Goal: Task Accomplishment & Management: Use online tool/utility

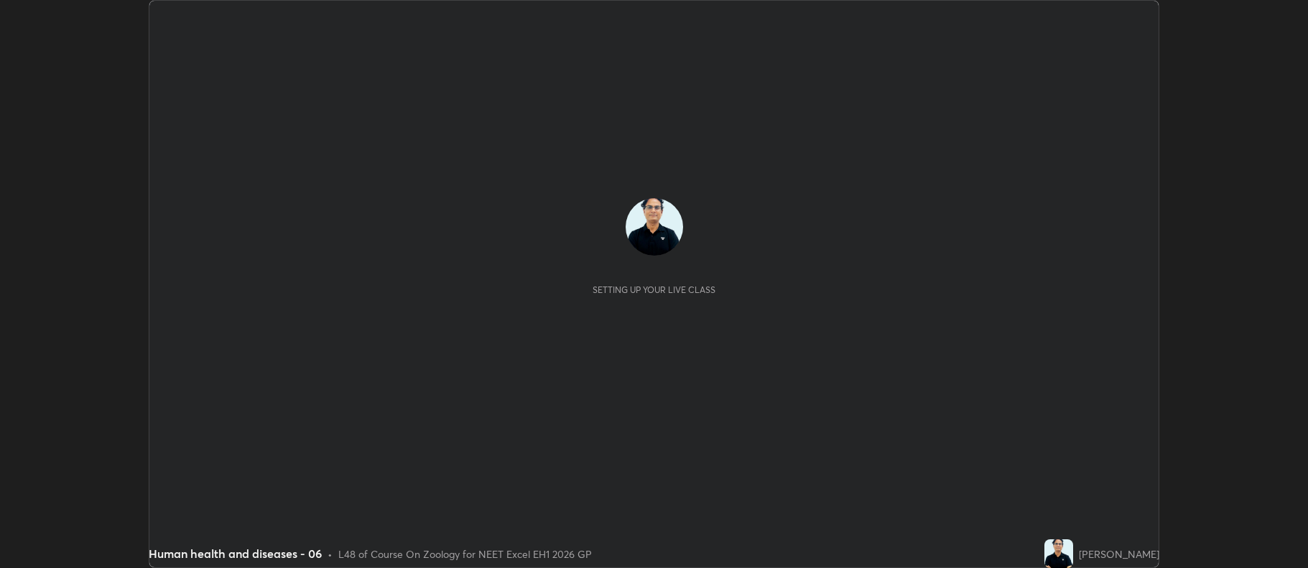
scroll to position [568, 1307]
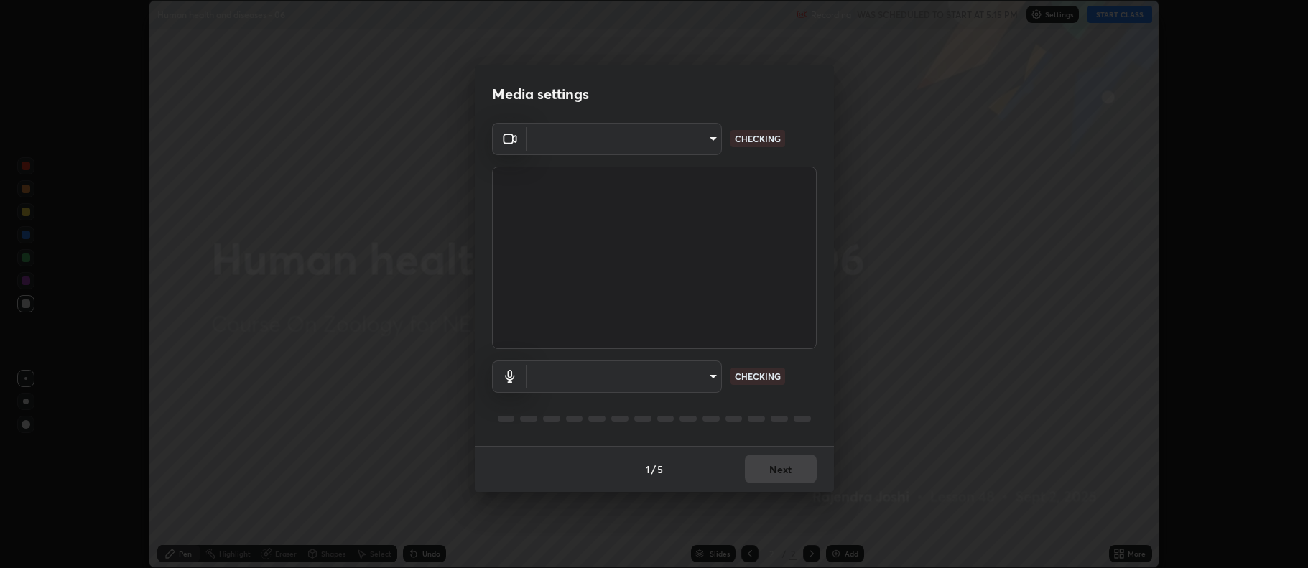
type input "5db75064d966c38022f0861f891c2b2deb8a9bf9a9a5a4ce251b0e0f2e365e36"
type input "default"
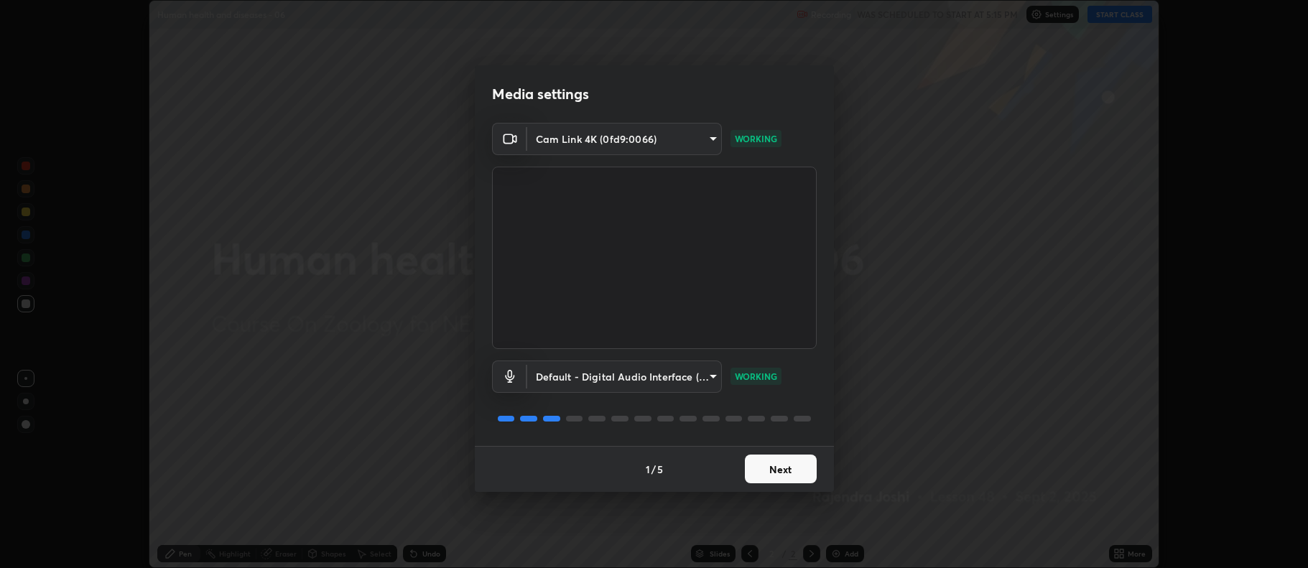
click at [786, 471] on button "Next" at bounding box center [781, 469] width 72 height 29
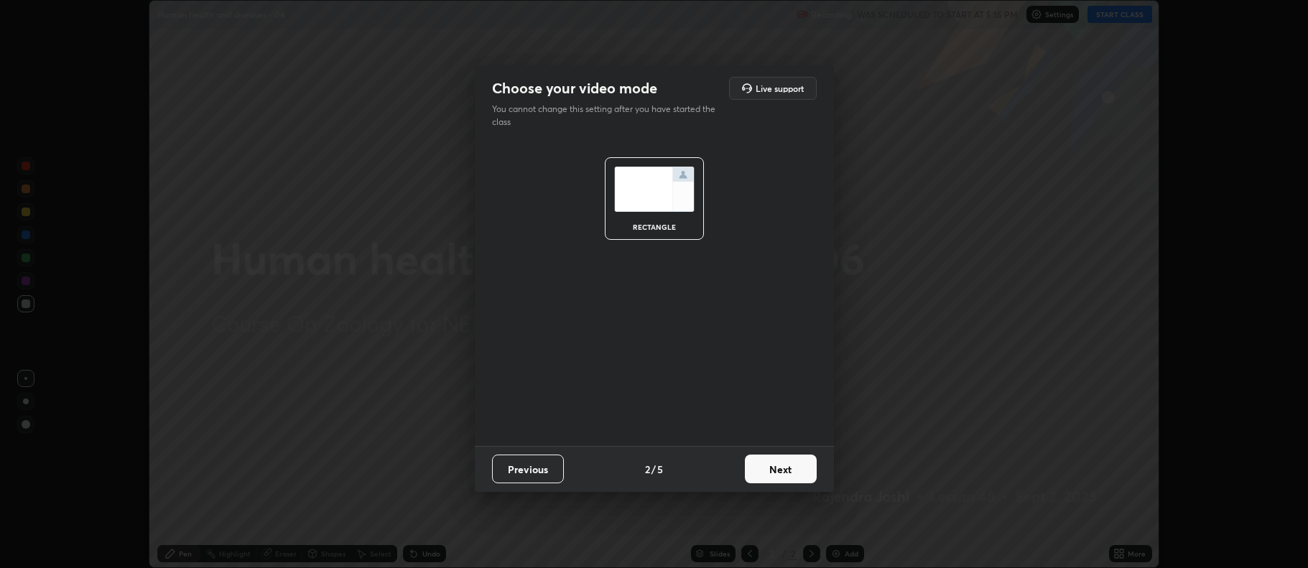
click at [784, 470] on button "Next" at bounding box center [781, 469] width 72 height 29
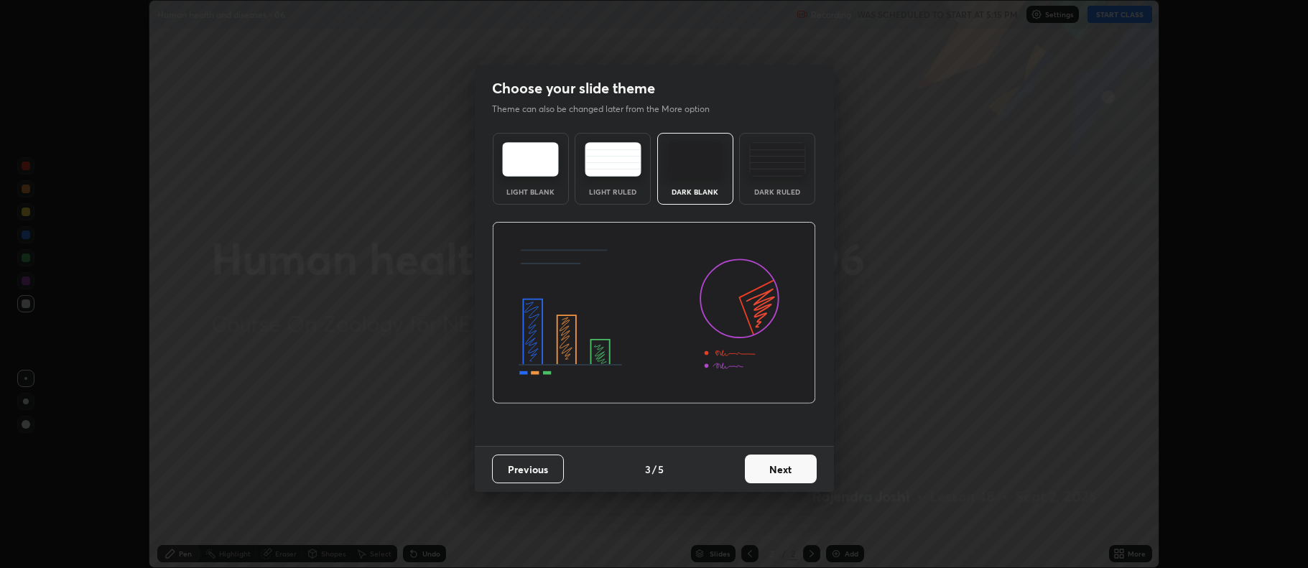
click at [781, 472] on button "Next" at bounding box center [781, 469] width 72 height 29
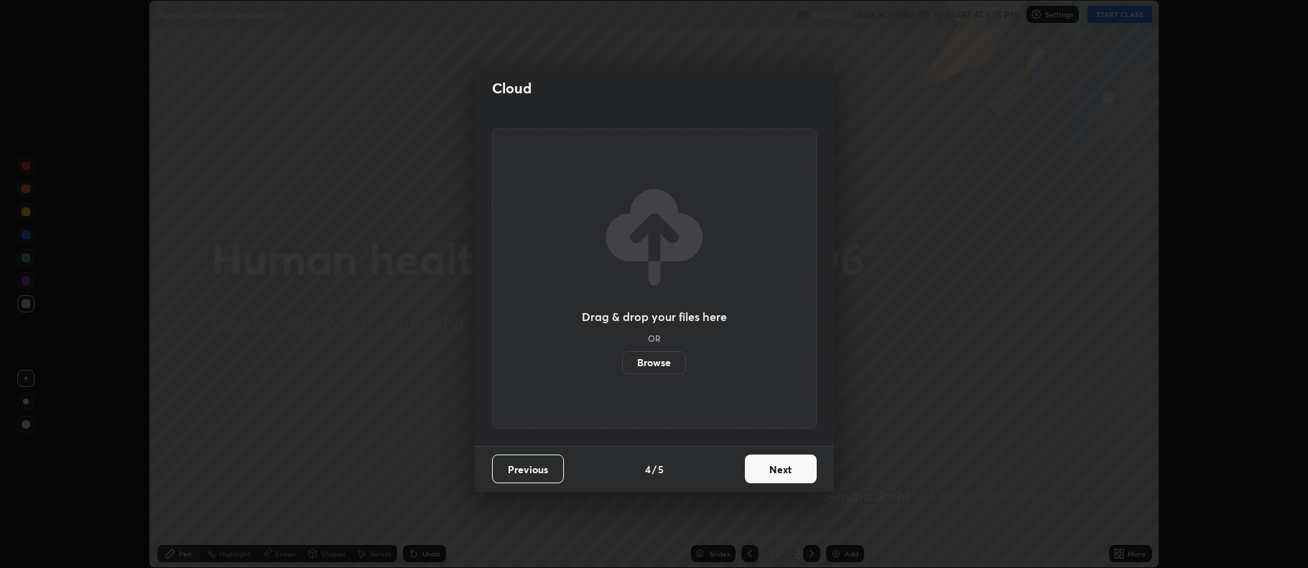
click at [669, 363] on label "Browse" at bounding box center [654, 362] width 64 height 23
click at [622, 363] on input "Browse" at bounding box center [622, 362] width 0 height 23
click at [767, 469] on button "Next" at bounding box center [781, 469] width 72 height 29
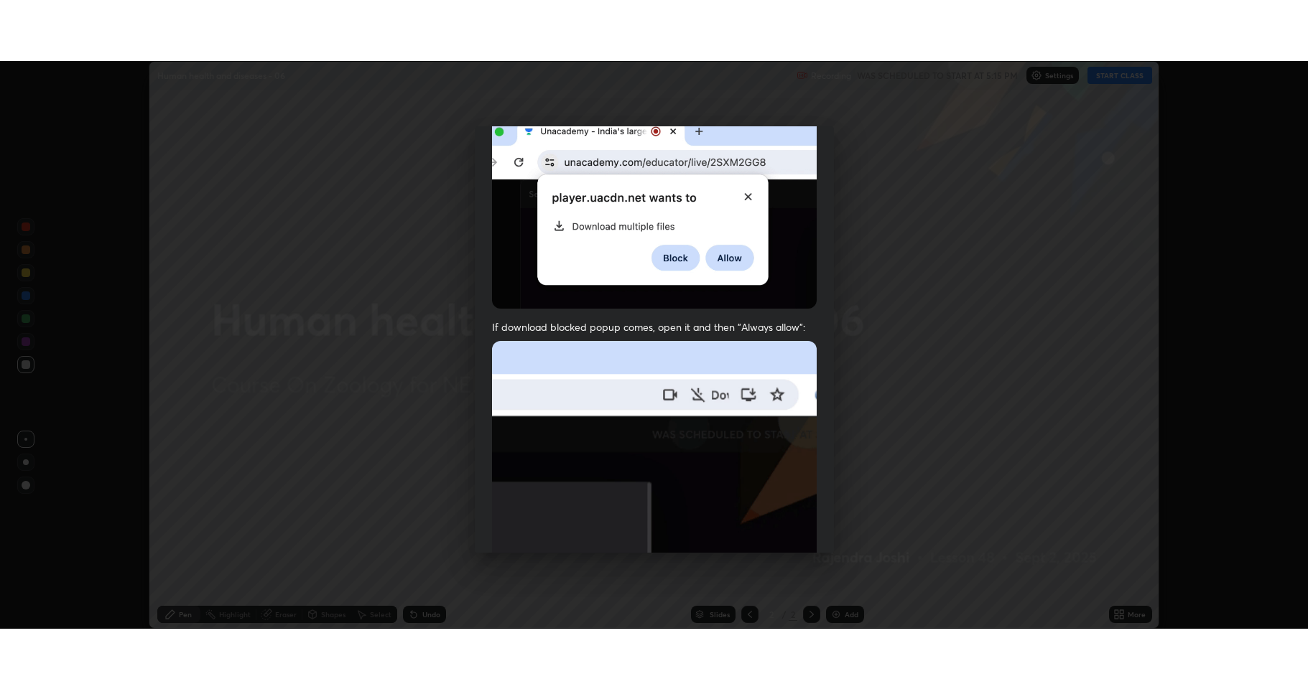
scroll to position [292, 0]
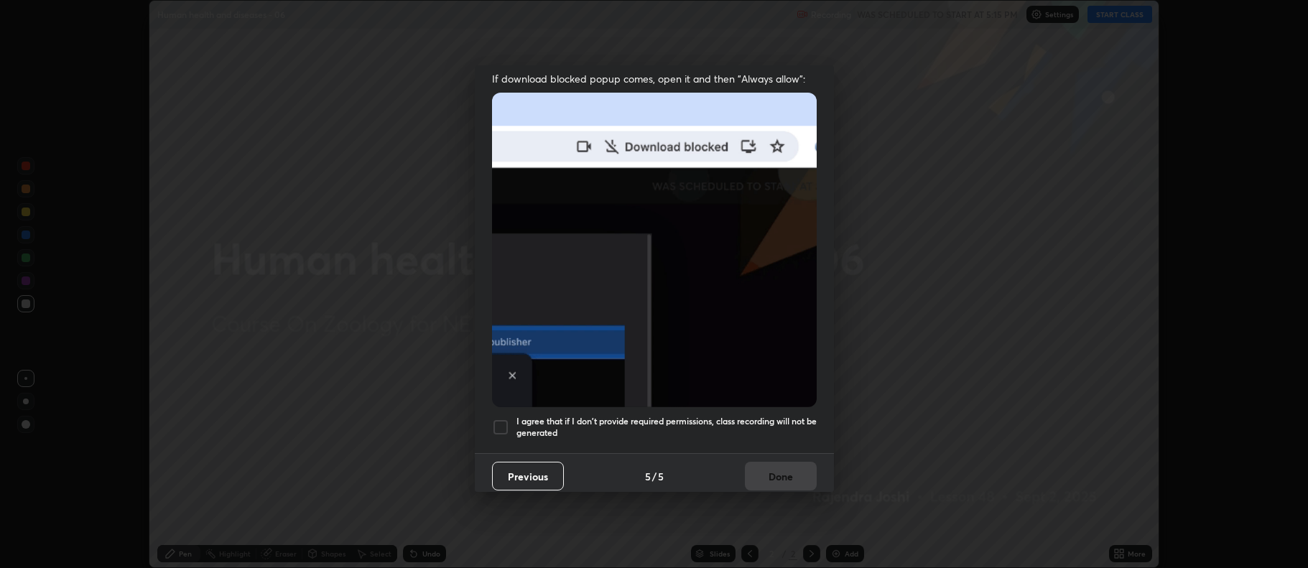
click at [494, 420] on div at bounding box center [500, 427] width 17 height 17
click at [790, 472] on button "Done" at bounding box center [781, 476] width 72 height 29
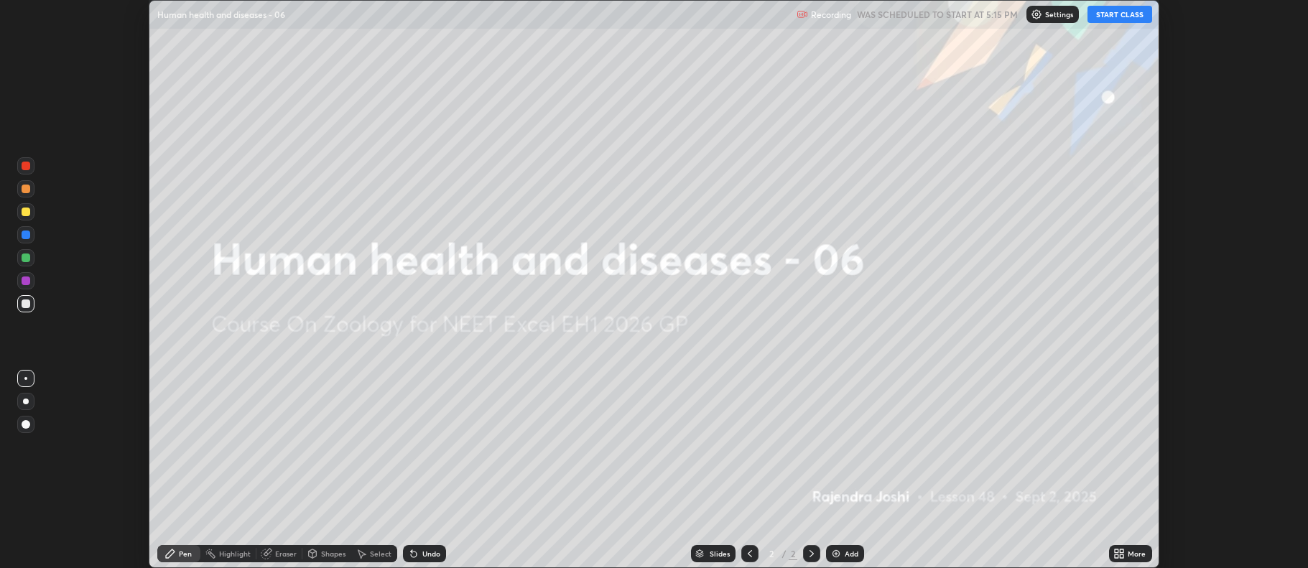
click at [1114, 16] on button "START CLASS" at bounding box center [1119, 14] width 65 height 17
click at [1122, 556] on icon at bounding box center [1122, 556] width 4 height 4
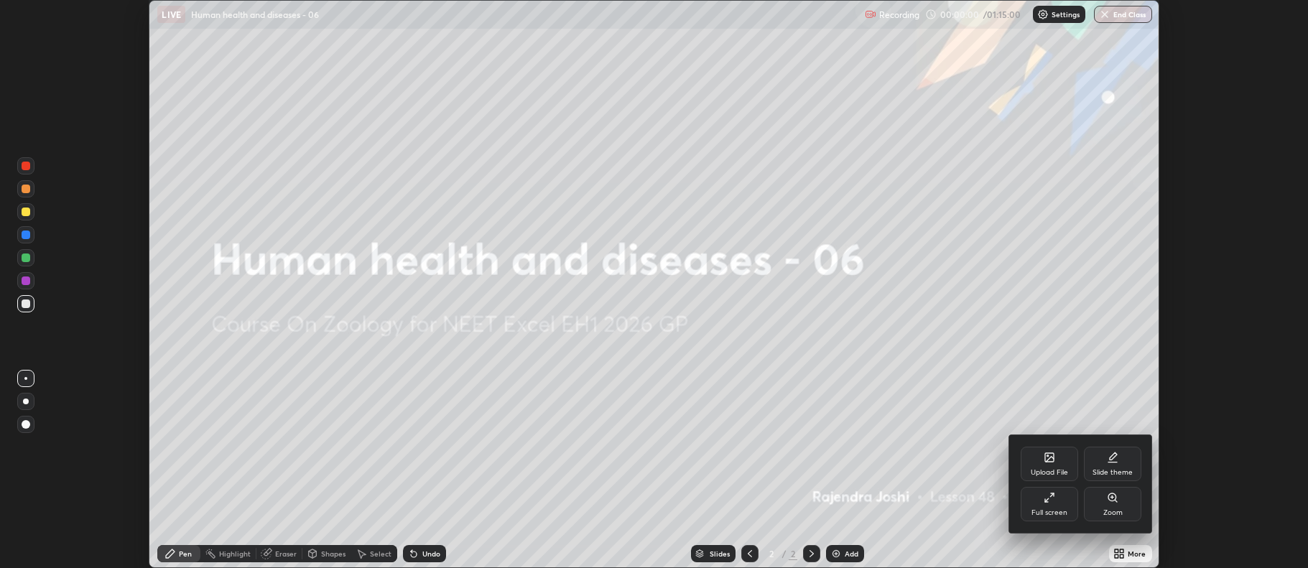
click at [1055, 498] on div "Full screen" at bounding box center [1048, 504] width 57 height 34
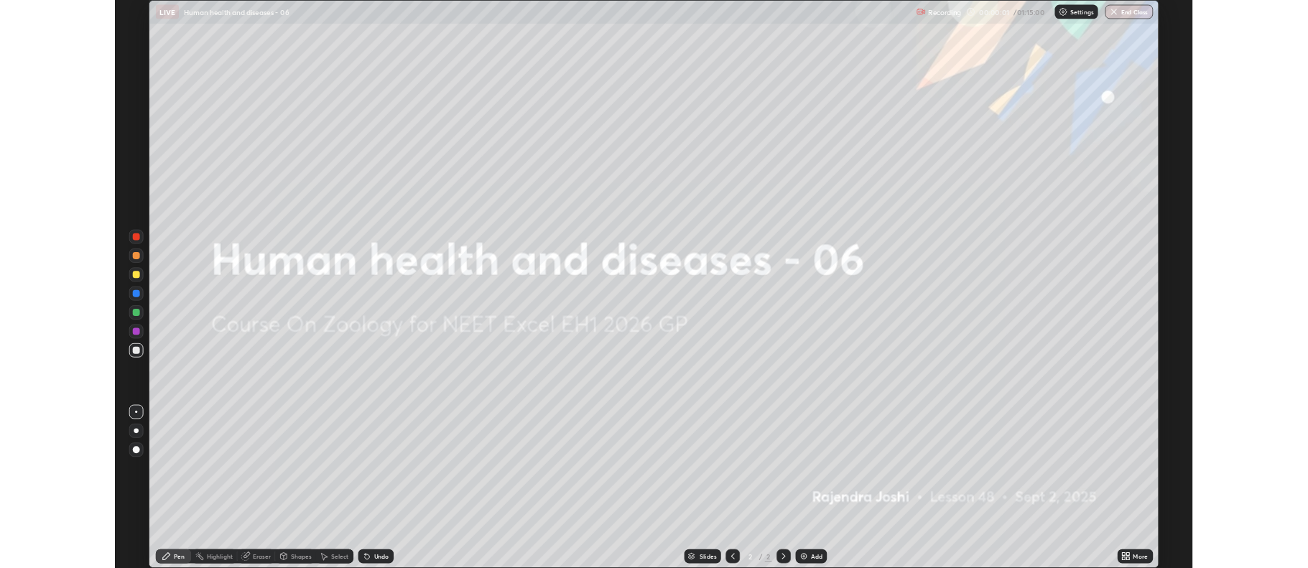
scroll to position [689, 1308]
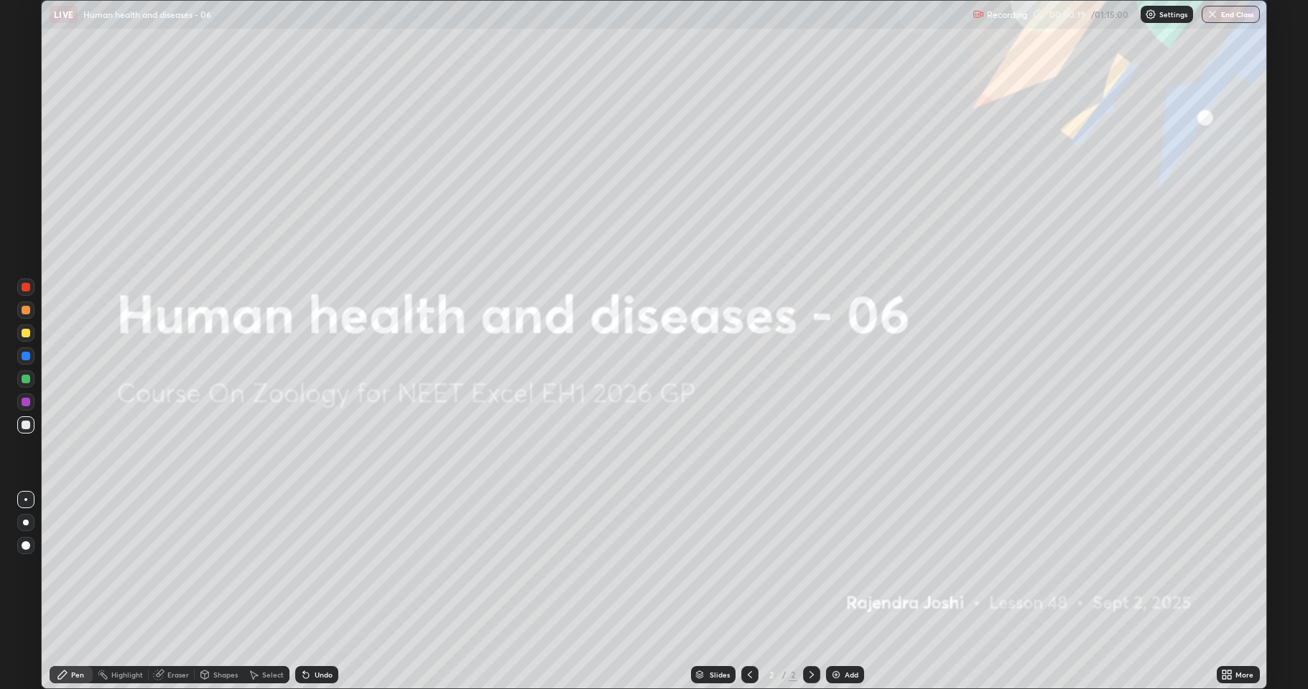
click at [844, 567] on div "Add" at bounding box center [851, 674] width 14 height 7
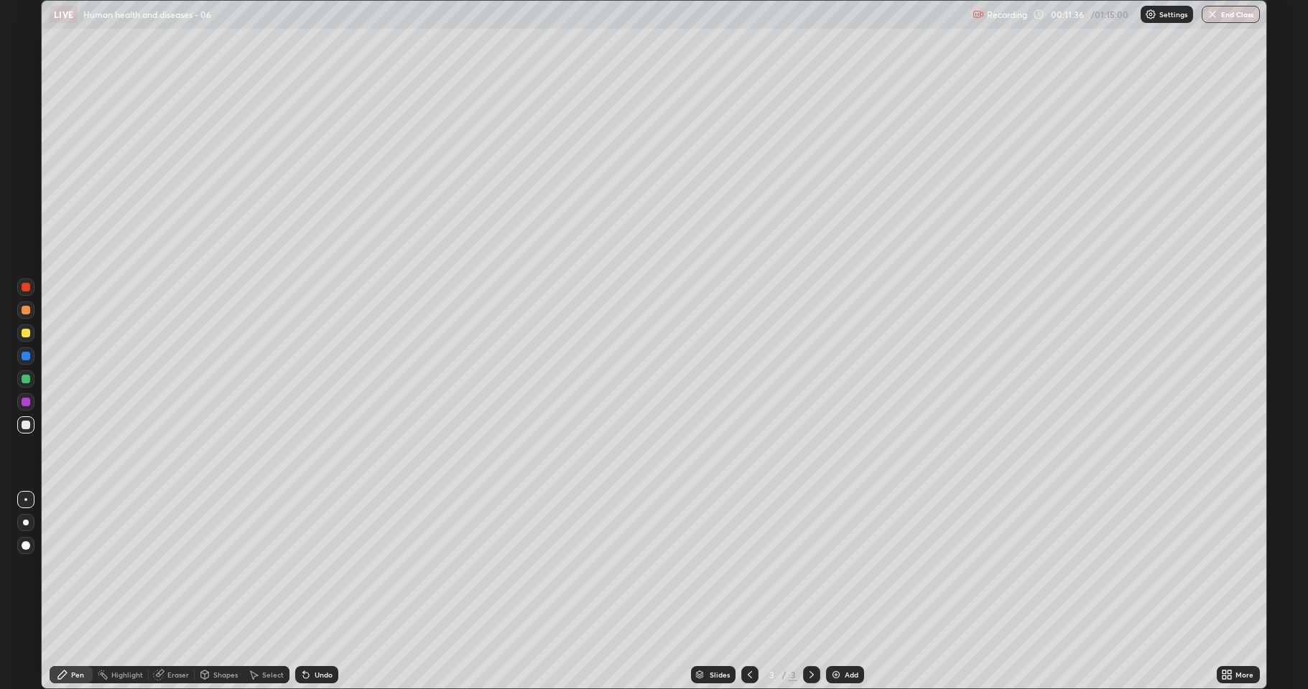
click at [27, 361] on div at bounding box center [25, 356] width 17 height 17
click at [25, 419] on div at bounding box center [25, 424] width 17 height 17
click at [27, 290] on div at bounding box center [26, 287] width 9 height 9
click at [29, 329] on div at bounding box center [25, 333] width 17 height 17
click at [849, 567] on div "Add" at bounding box center [851, 674] width 14 height 7
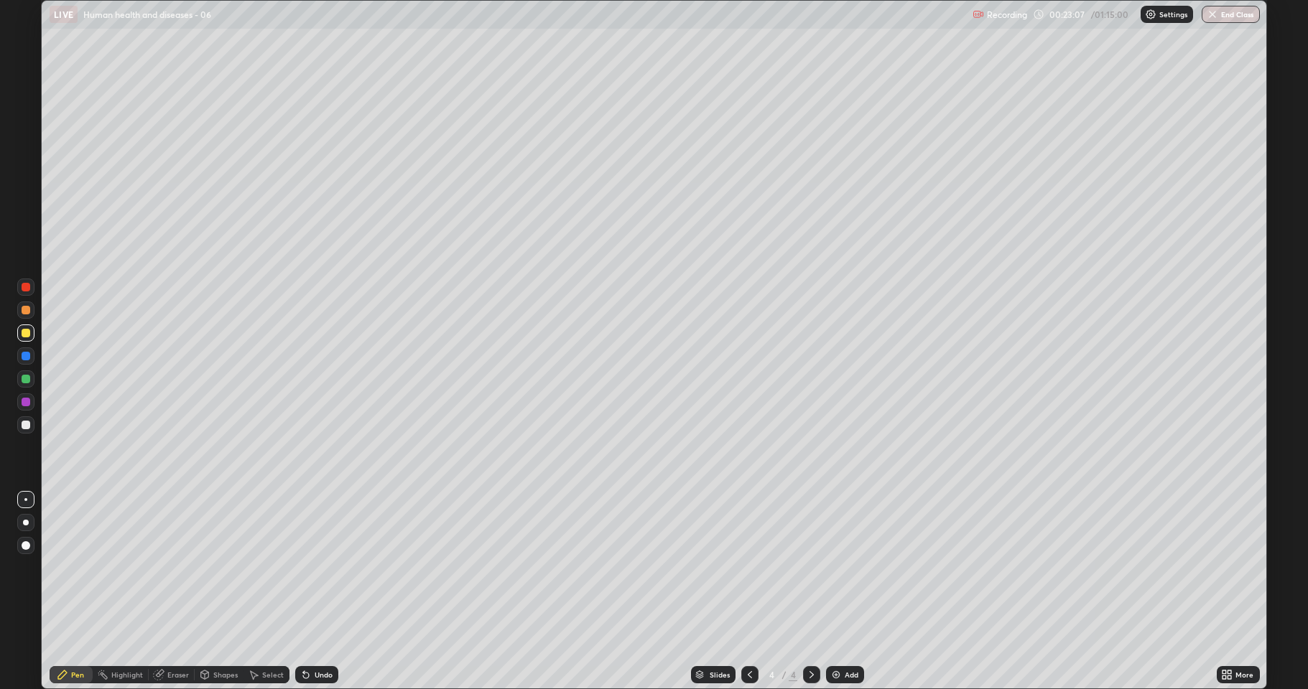
click at [320, 567] on div "Undo" at bounding box center [323, 674] width 18 height 7
click at [324, 567] on div "Undo" at bounding box center [323, 674] width 18 height 7
click at [25, 358] on div at bounding box center [26, 356] width 9 height 9
click at [29, 425] on div at bounding box center [26, 425] width 9 height 9
click at [846, 567] on div "Add" at bounding box center [851, 674] width 14 height 7
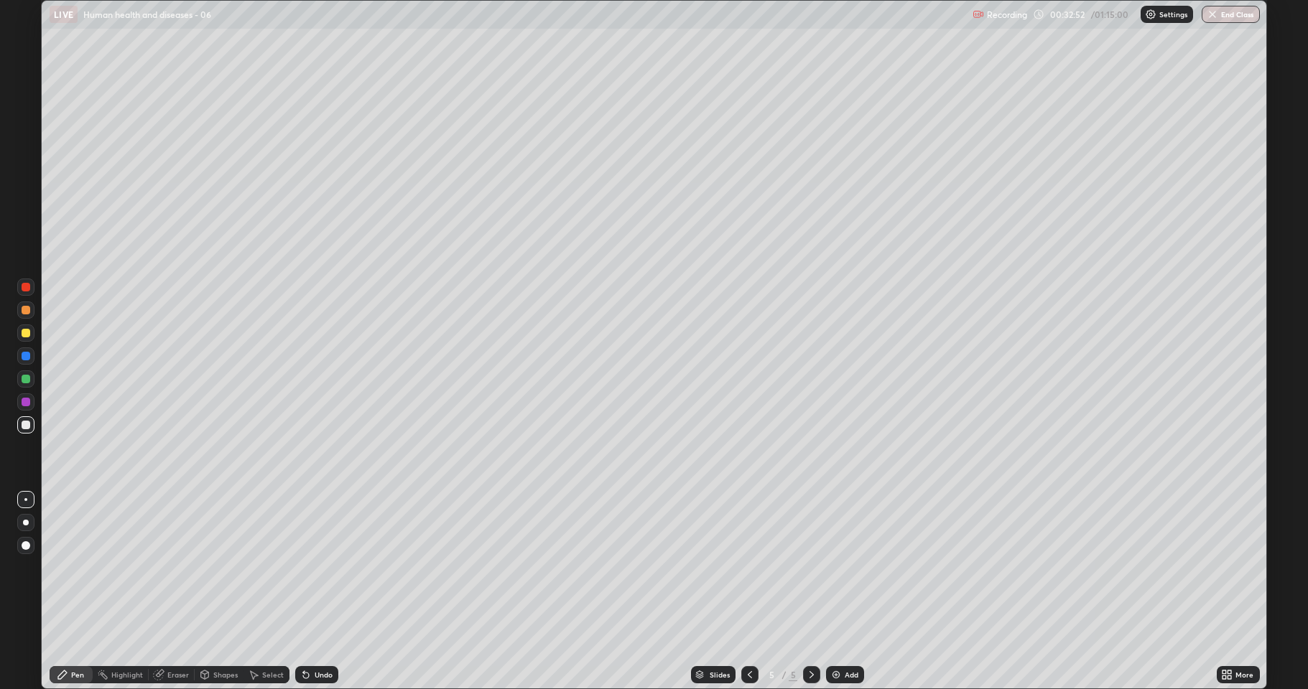
click at [28, 424] on div at bounding box center [26, 425] width 9 height 9
click at [23, 520] on div at bounding box center [25, 522] width 17 height 17
click at [24, 331] on div at bounding box center [26, 333] width 9 height 9
click at [326, 567] on div "Undo" at bounding box center [323, 674] width 18 height 7
click at [324, 567] on div "Undo" at bounding box center [323, 674] width 18 height 7
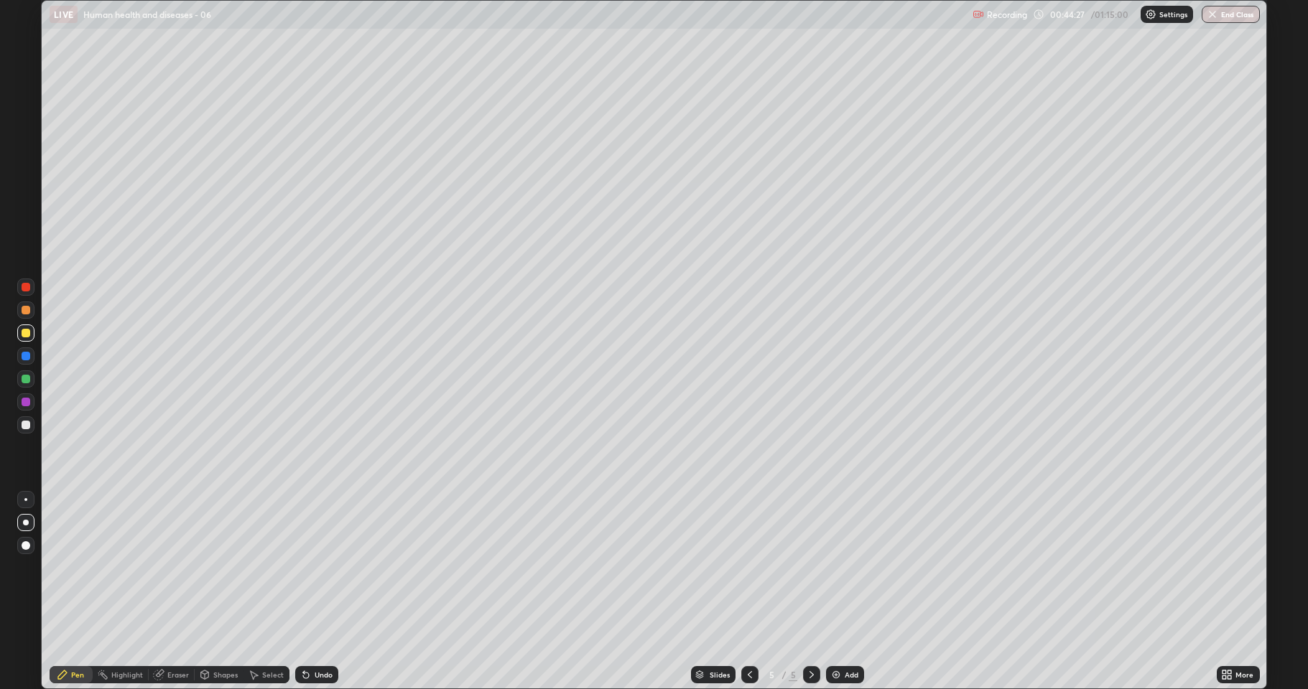
click at [325, 567] on div "Undo" at bounding box center [323, 674] width 18 height 7
click at [847, 567] on div "Add" at bounding box center [845, 674] width 38 height 17
click at [29, 426] on div at bounding box center [26, 425] width 9 height 9
click at [22, 355] on div at bounding box center [26, 356] width 9 height 9
click at [22, 377] on div at bounding box center [26, 379] width 9 height 9
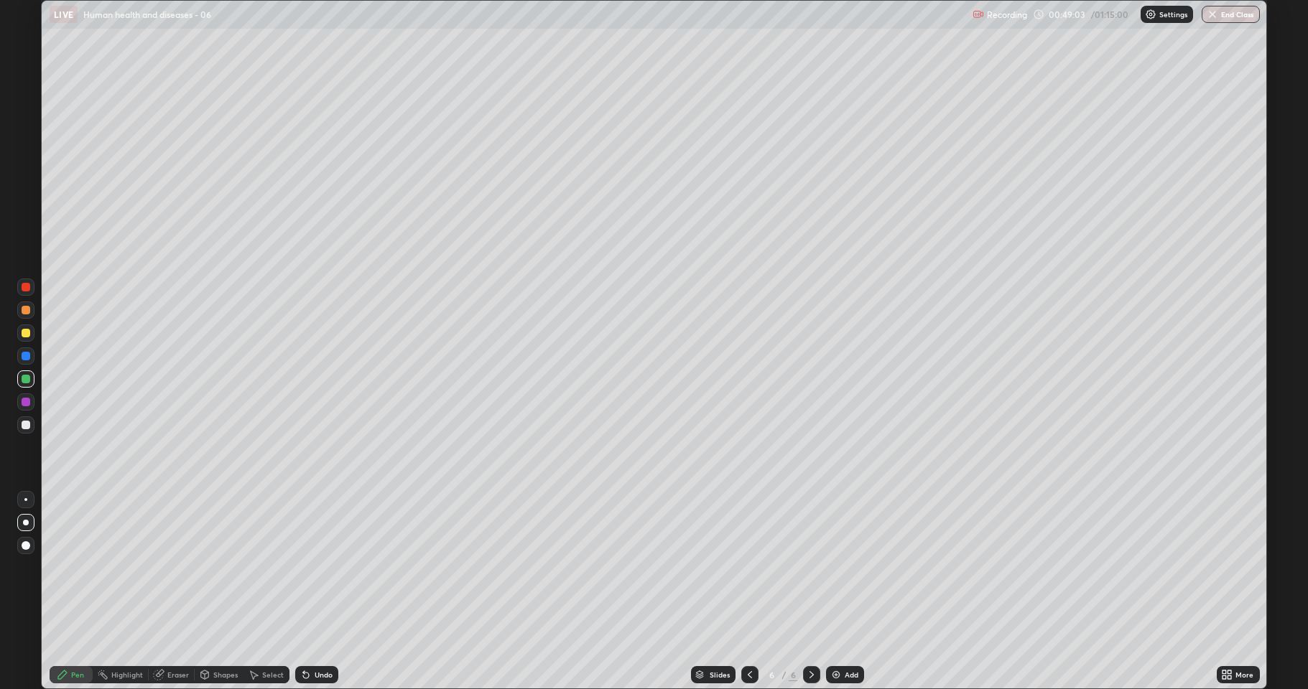
click at [23, 428] on div at bounding box center [26, 425] width 9 height 9
click at [850, 567] on div "Add" at bounding box center [851, 674] width 14 height 7
click at [22, 357] on div at bounding box center [26, 356] width 9 height 9
click at [28, 329] on div at bounding box center [26, 333] width 9 height 9
click at [26, 500] on div at bounding box center [25, 499] width 3 height 3
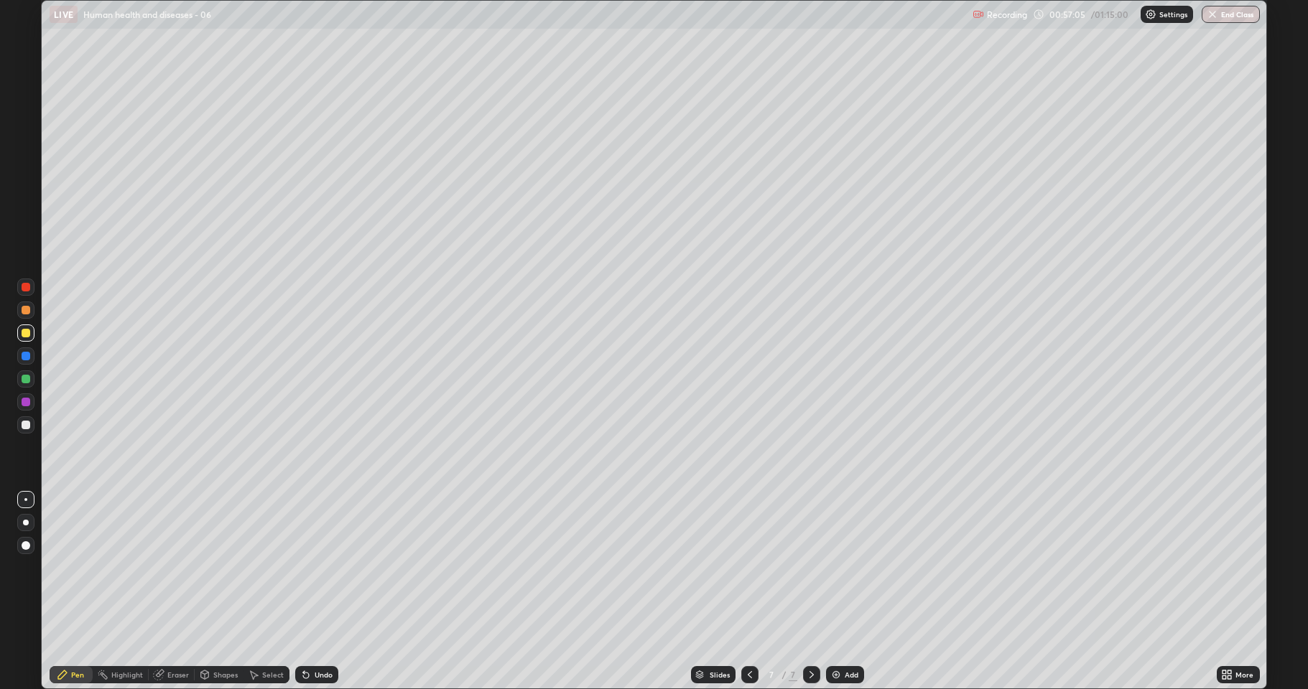
click at [26, 427] on div at bounding box center [26, 425] width 9 height 9
click at [828, 567] on div "Add" at bounding box center [845, 674] width 38 height 17
click at [19, 358] on div at bounding box center [25, 356] width 17 height 17
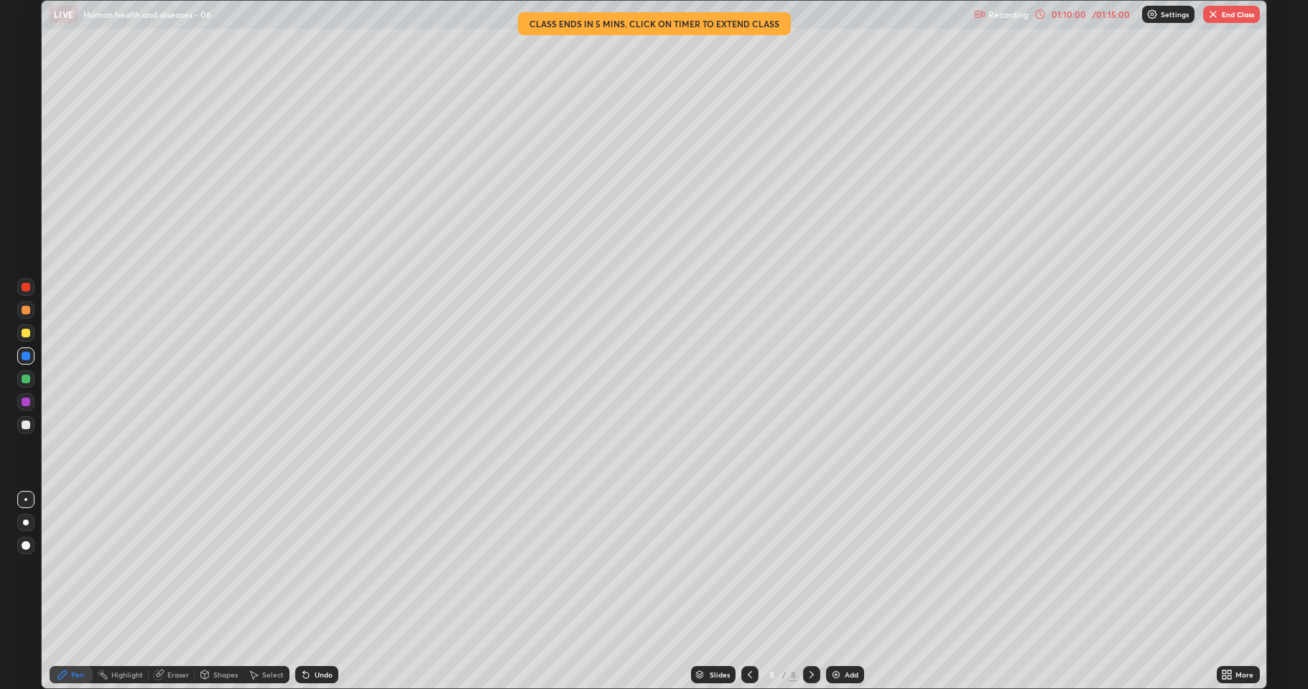
click at [317, 567] on div "Undo" at bounding box center [323, 674] width 18 height 7
click at [319, 567] on div "Undo" at bounding box center [323, 674] width 18 height 7
click at [318, 567] on div "Undo" at bounding box center [323, 674] width 18 height 7
click at [320, 567] on div "Undo" at bounding box center [323, 674] width 18 height 7
click at [315, 567] on div "Undo" at bounding box center [316, 674] width 43 height 17
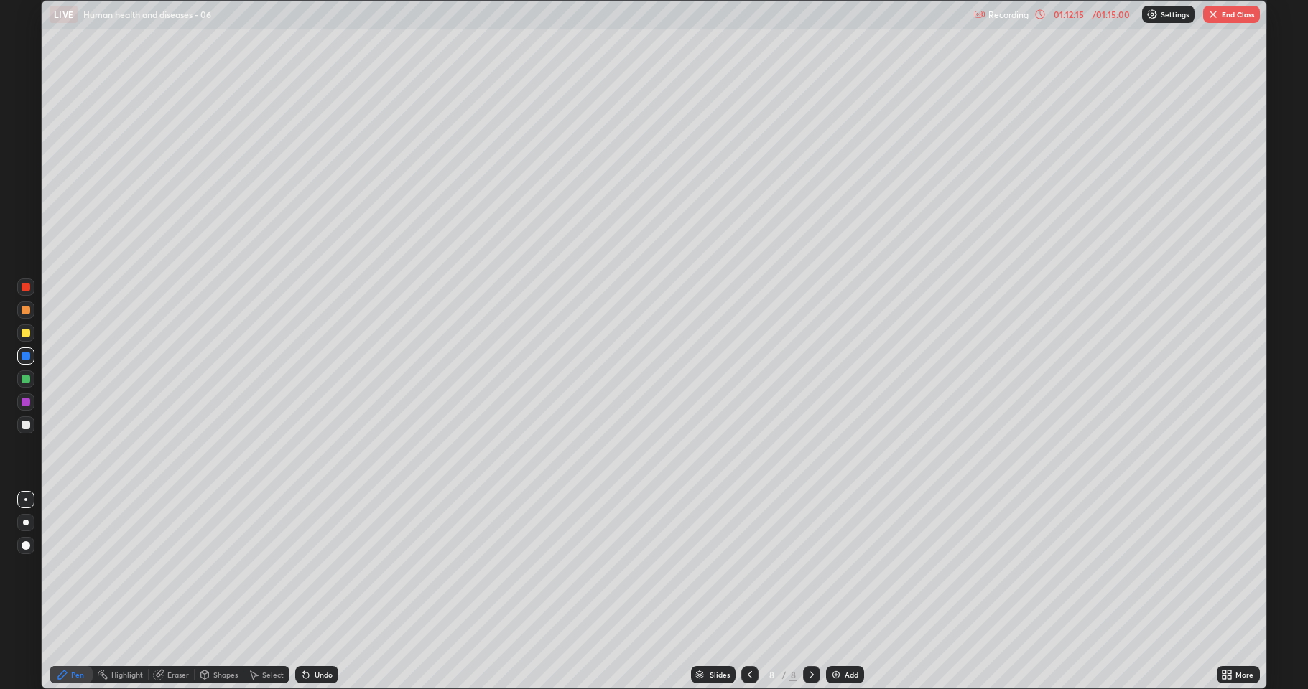
click at [833, 567] on img at bounding box center [835, 674] width 11 height 11
click at [169, 567] on div "Eraser" at bounding box center [178, 674] width 22 height 7
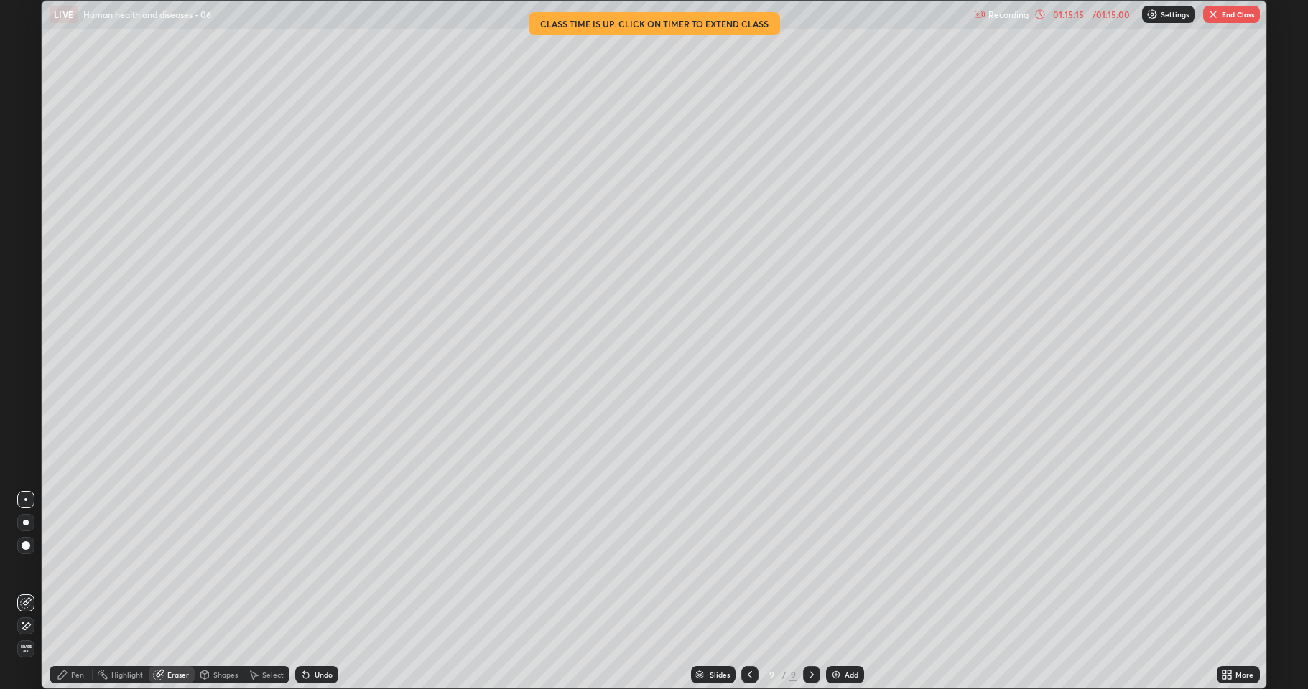
click at [65, 567] on icon at bounding box center [62, 675] width 9 height 9
click at [24, 331] on div at bounding box center [26, 333] width 9 height 9
click at [26, 382] on div at bounding box center [26, 379] width 9 height 9
click at [747, 567] on icon at bounding box center [749, 674] width 11 height 11
click at [810, 567] on icon at bounding box center [811, 674] width 4 height 7
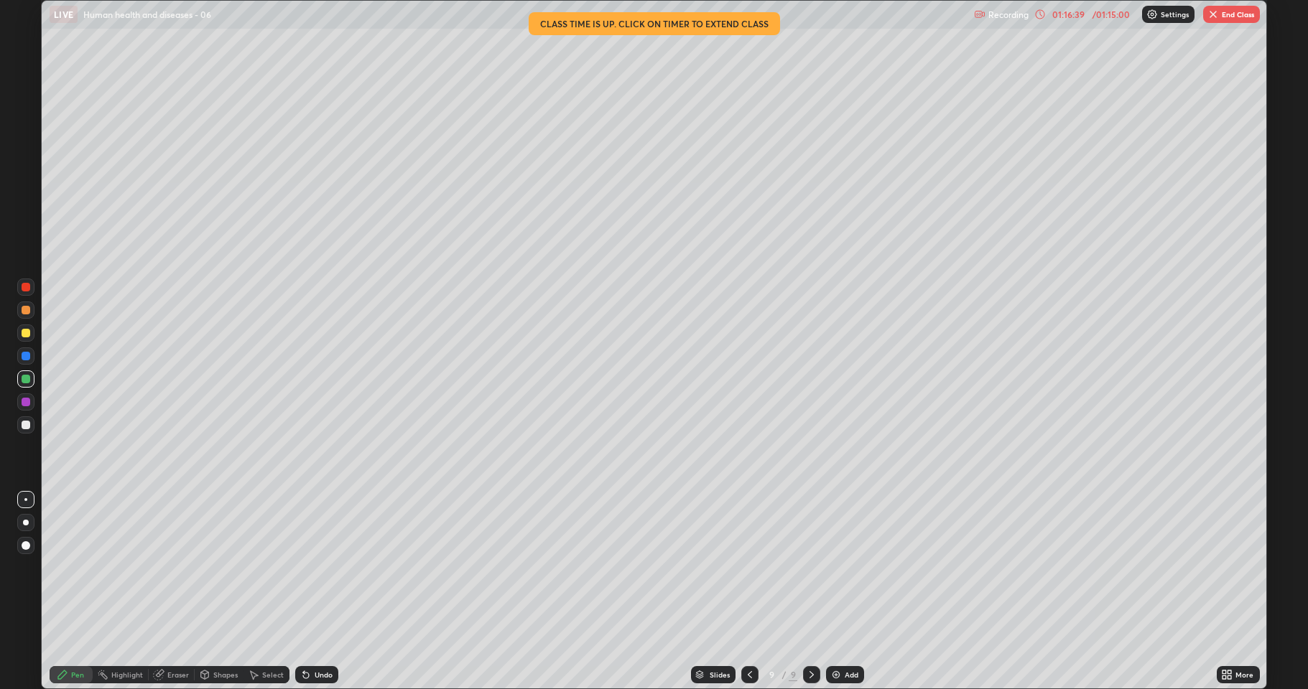
click at [1232, 18] on button "End Class" at bounding box center [1231, 14] width 57 height 17
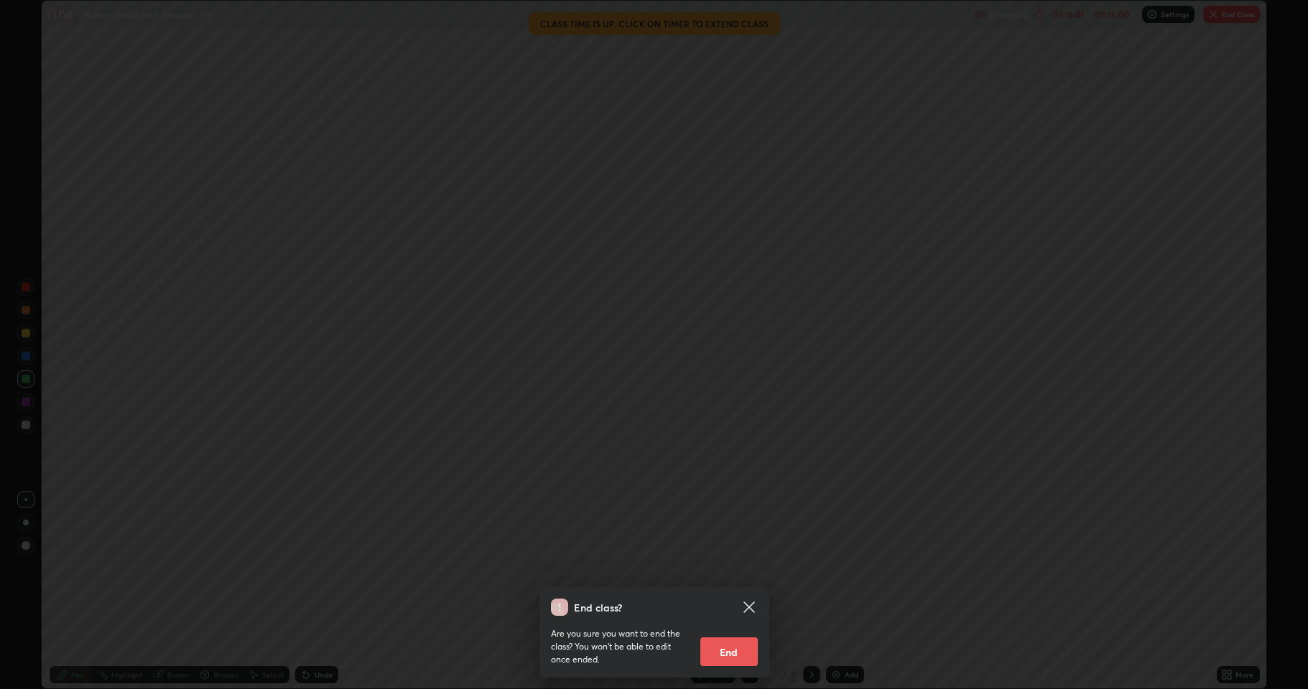
click at [727, 567] on button "End" at bounding box center [728, 652] width 57 height 29
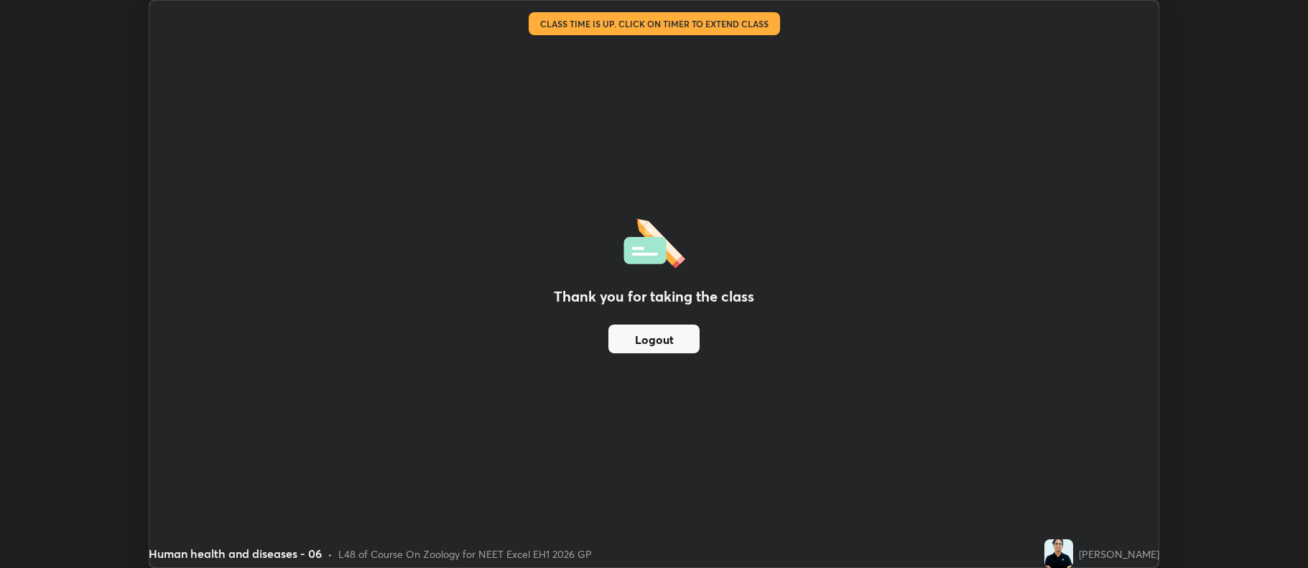
scroll to position [71233, 70494]
